Goal: Information Seeking & Learning: Learn about a topic

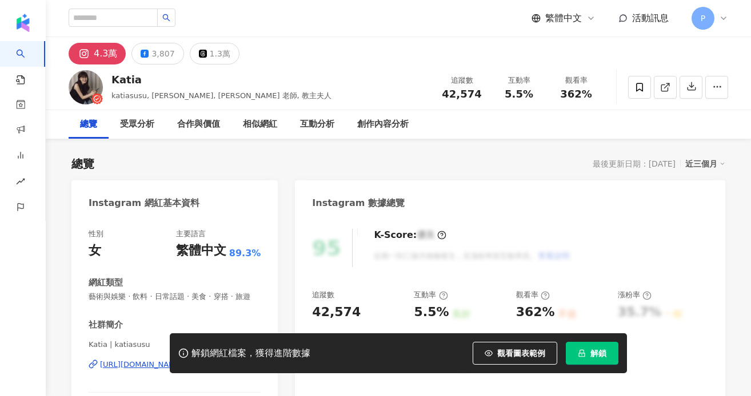
scroll to position [109, 0]
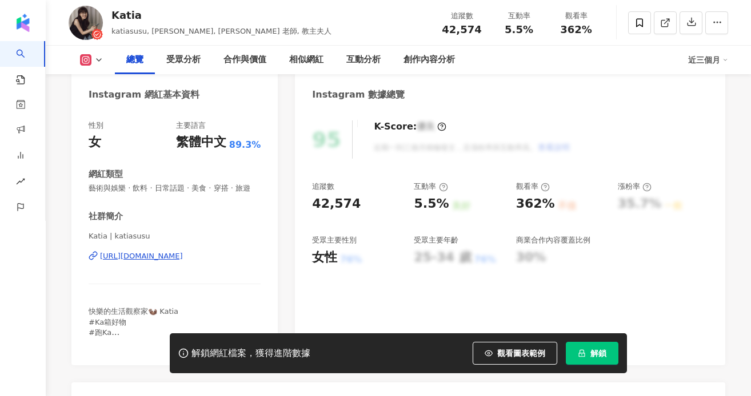
click at [147, 255] on div "https://www.instagram.com/katiasusu/" at bounding box center [141, 256] width 83 height 10
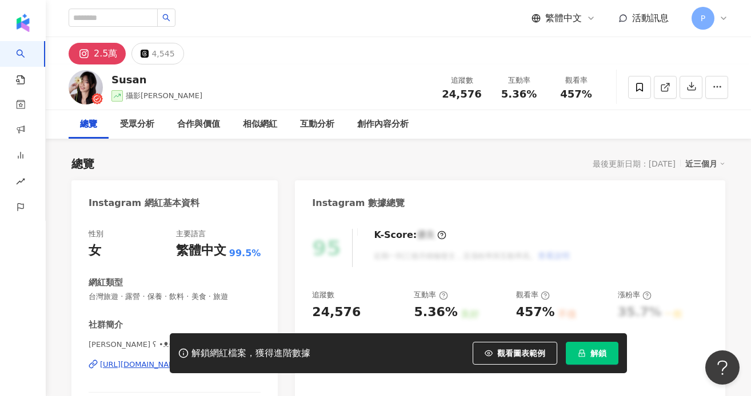
click at [118, 364] on div "解鎖網紅檔案，獲得進階數據 觀看圖表範例 解鎖" at bounding box center [375, 354] width 751 height 40
click at [121, 364] on div "解鎖網紅檔案，獲得進階數據 觀看圖表範例 解鎖" at bounding box center [375, 354] width 751 height 40
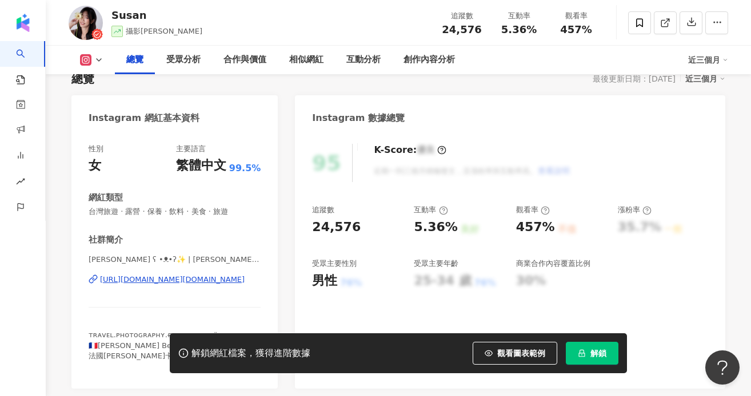
scroll to position [170, 0]
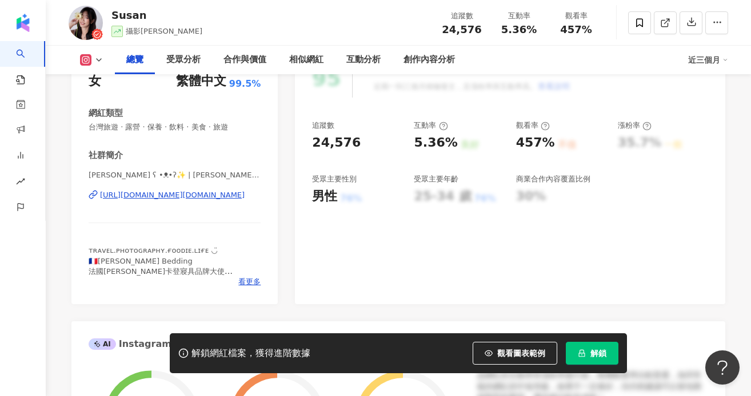
click at [194, 199] on div "https://www.instagram.com/susan.pho_/" at bounding box center [172, 195] width 145 height 10
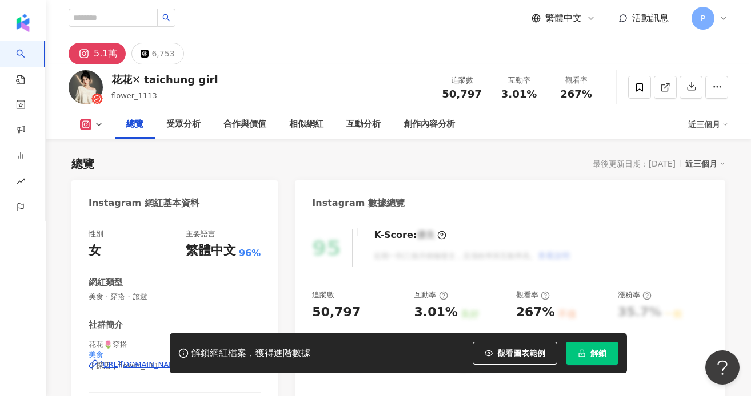
scroll to position [70, 0]
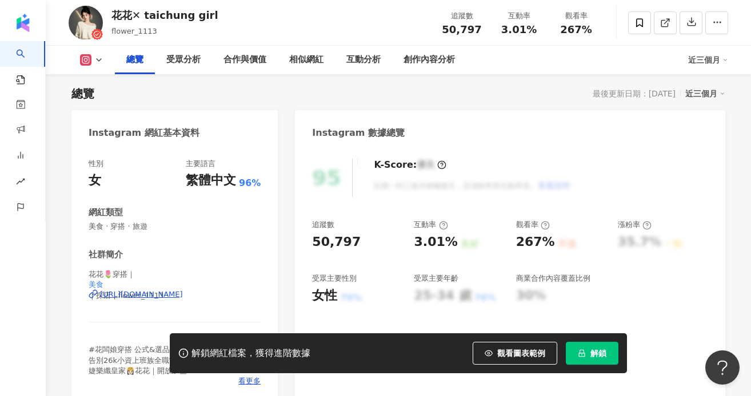
click at [161, 297] on div "https://www.instagram.com/flower_1113/" at bounding box center [141, 295] width 83 height 10
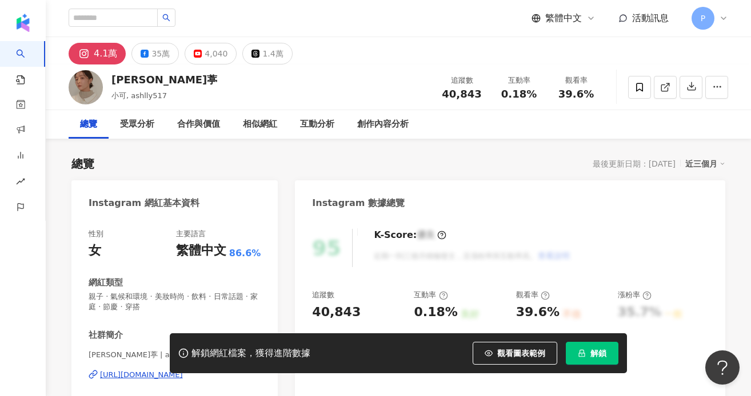
scroll to position [33, 0]
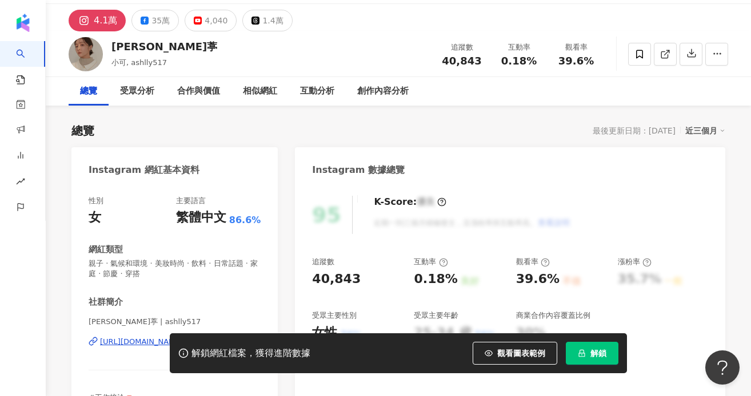
click at [125, 342] on div "解鎖網紅檔案，獲得進階數據 觀看圖表範例 解鎖" at bounding box center [375, 354] width 751 height 40
click at [119, 343] on div "解鎖網紅檔案，獲得進階數據 觀看圖表範例 解鎖" at bounding box center [375, 354] width 751 height 40
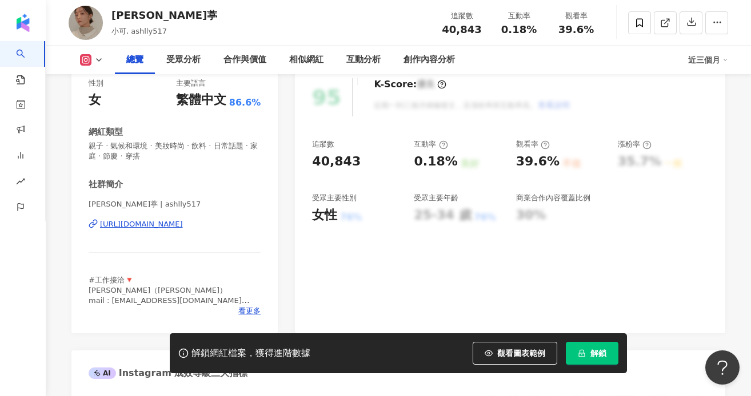
scroll to position [181, 0]
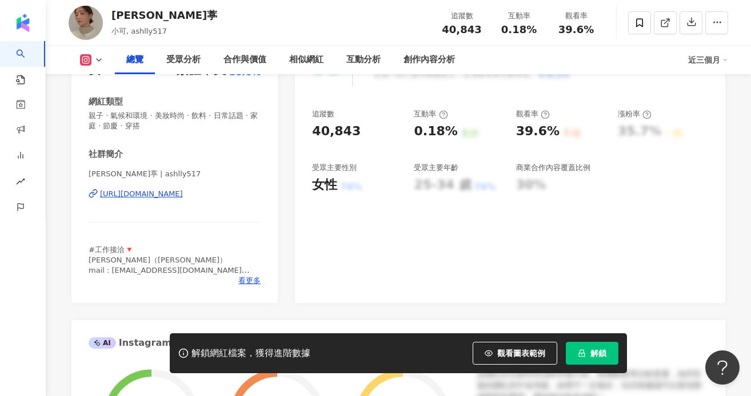
click at [183, 193] on div "https://www.instagram.com/ashlly517/" at bounding box center [141, 194] width 83 height 10
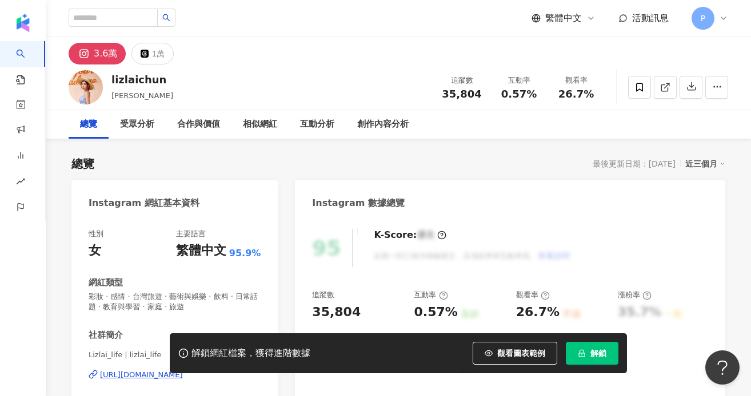
click at [157, 370] on div "https://www.instagram.com/lizlai_life/" at bounding box center [141, 375] width 83 height 10
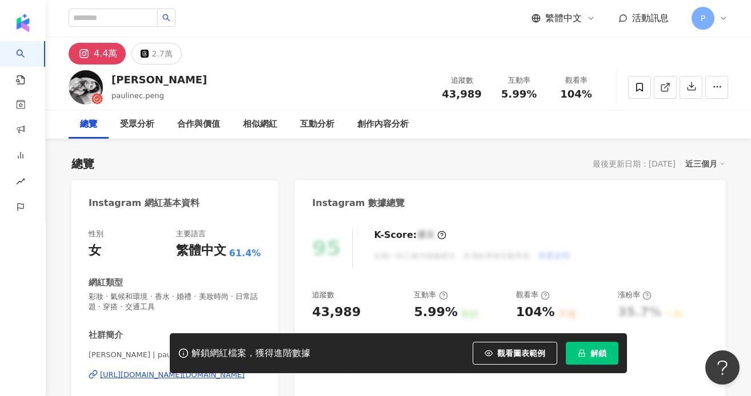
scroll to position [8, 0]
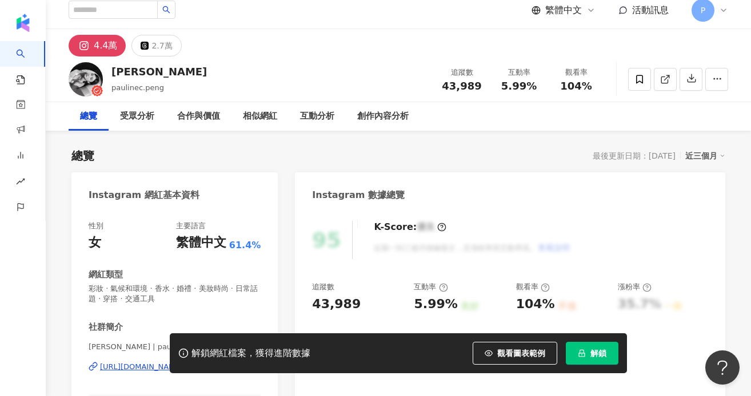
click at [204, 342] on div "[PERSON_NAME] | paulinec.[PERSON_NAME] [URL][DOMAIN_NAME][DOMAIN_NAME]" at bounding box center [175, 375] width 172 height 67
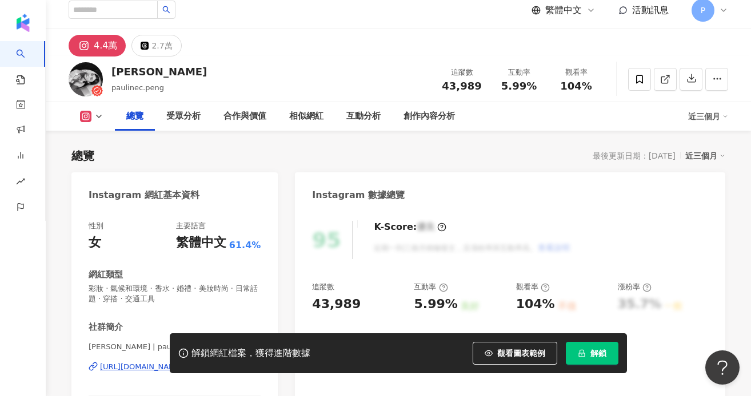
scroll to position [200, 0]
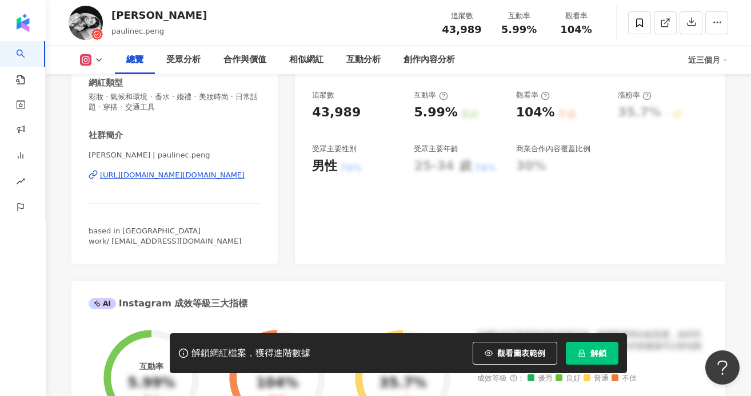
click at [205, 178] on div "[URL][DOMAIN_NAME][DOMAIN_NAME]" at bounding box center [172, 175] width 145 height 10
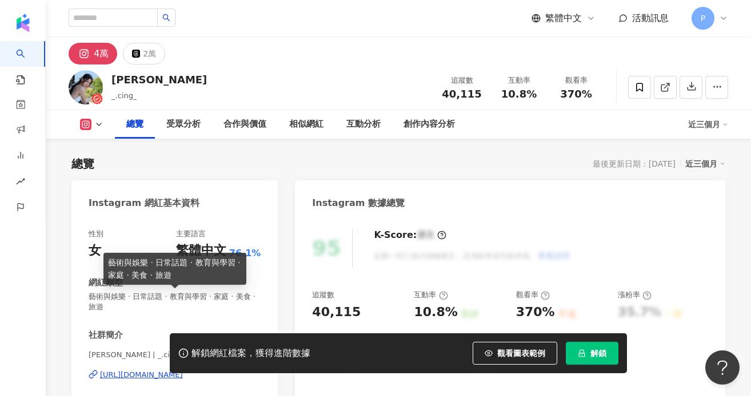
scroll to position [233, 0]
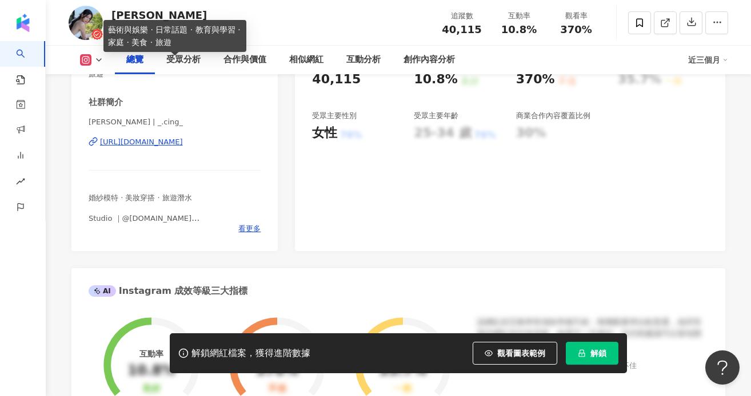
click at [179, 144] on div "[URL][DOMAIN_NAME]" at bounding box center [141, 142] width 83 height 10
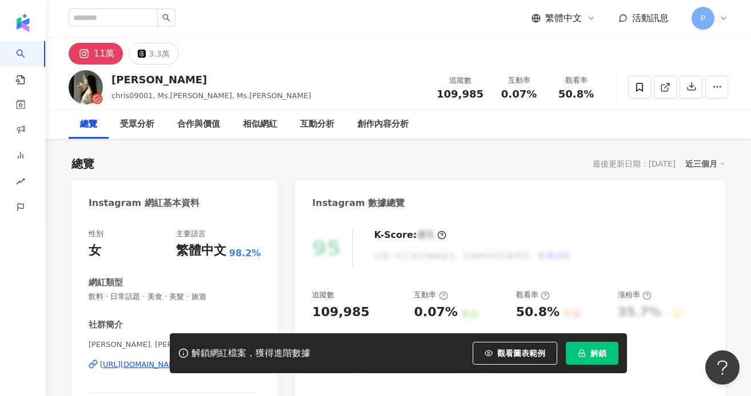
scroll to position [41, 0]
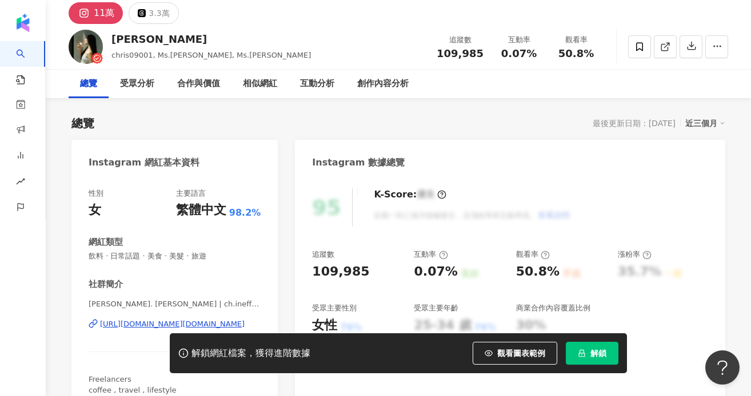
click at [155, 325] on div "https://www.instagram.com/ch.ineffable/" at bounding box center [172, 324] width 145 height 10
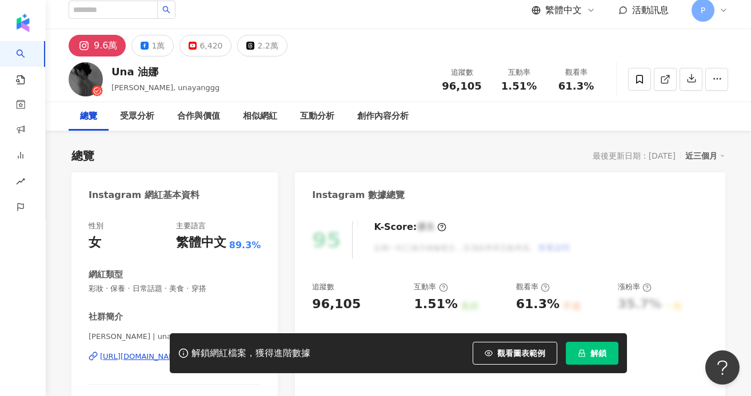
click at [183, 352] on div "https://www.instagram.com/unayanggg/" at bounding box center [141, 357] width 83 height 10
